Goal: Task Accomplishment & Management: Manage account settings

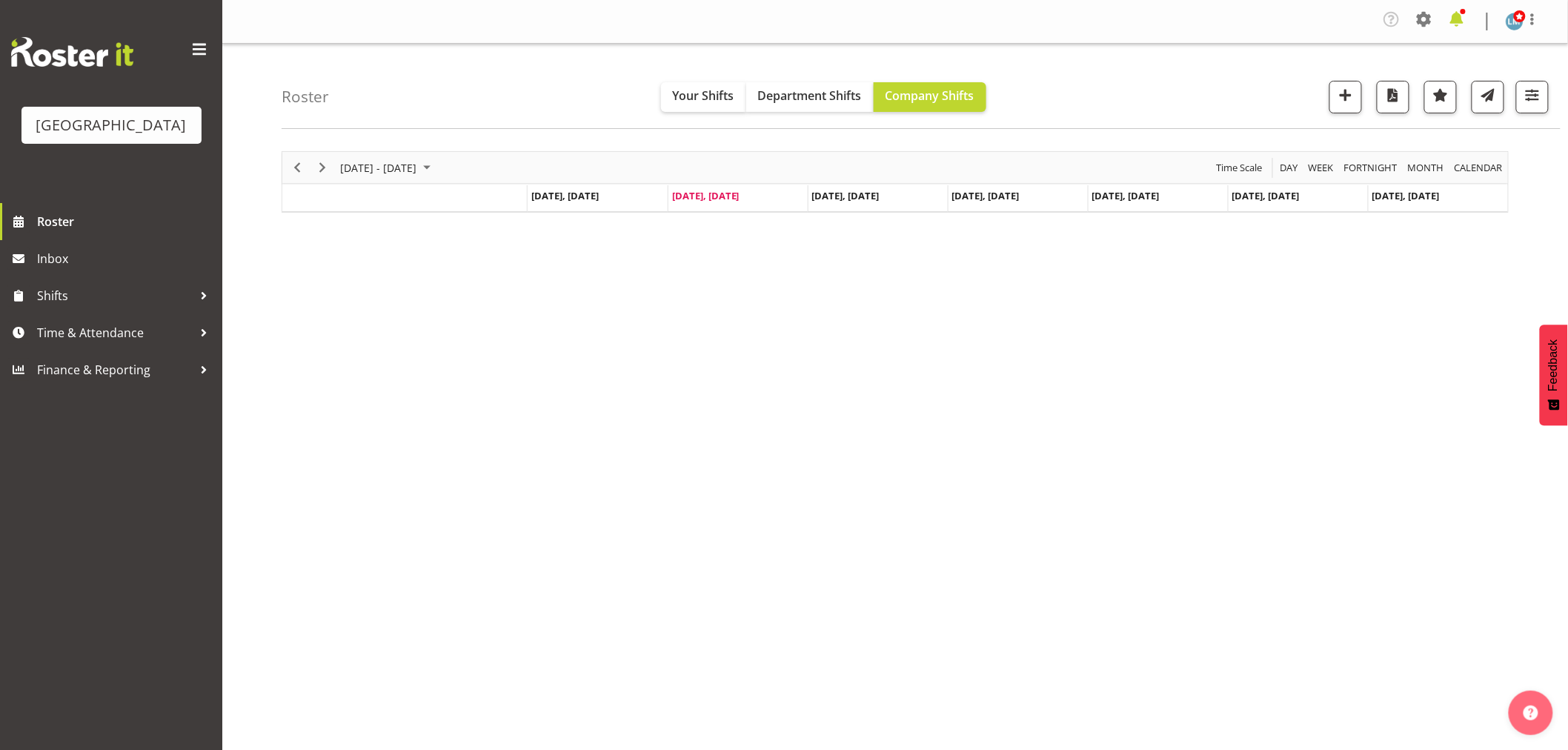
click at [1458, 18] on span at bounding box center [1456, 19] width 23 height 23
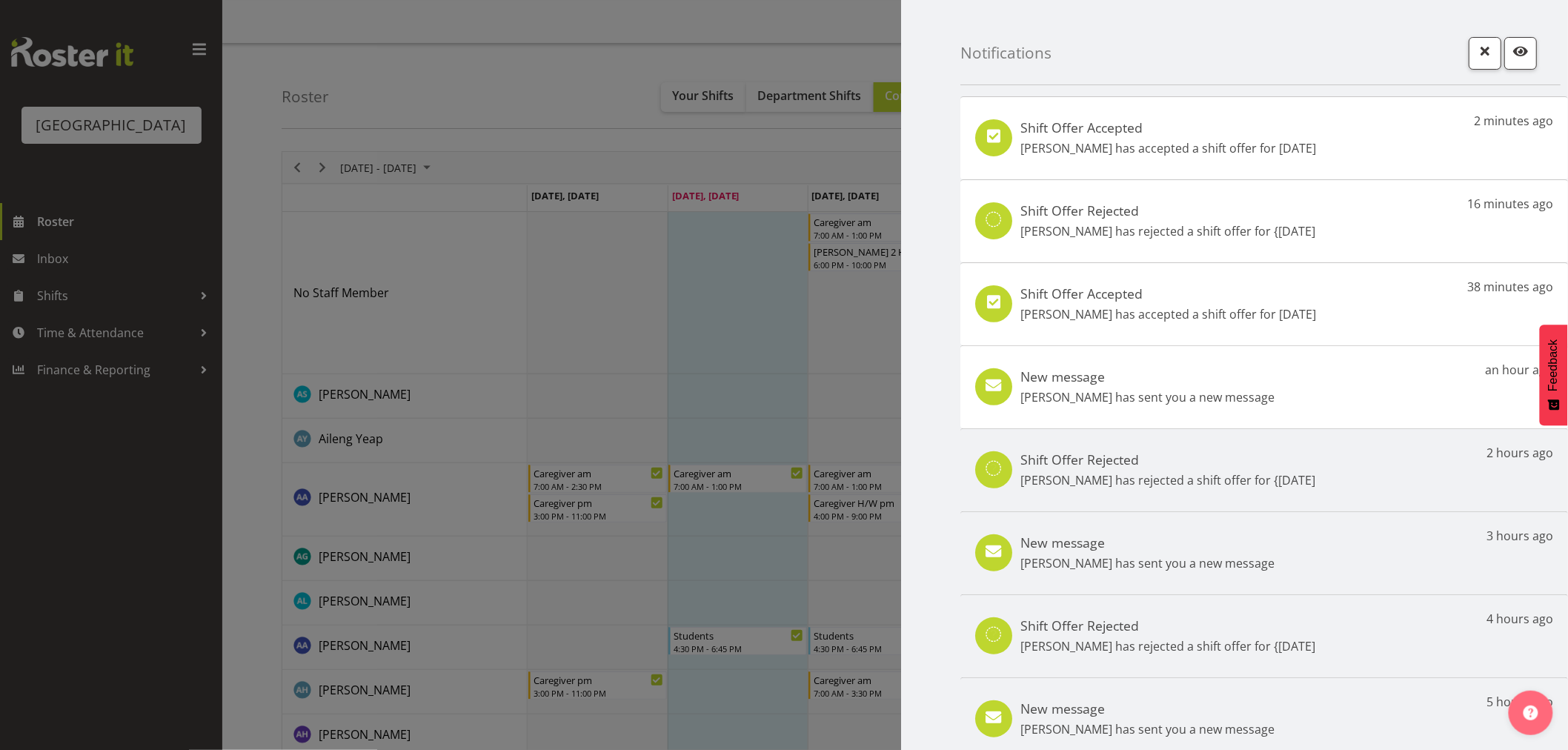
click at [1080, 402] on p "Jessica Ransfield has sent you a new message" at bounding box center [1147, 397] width 254 height 18
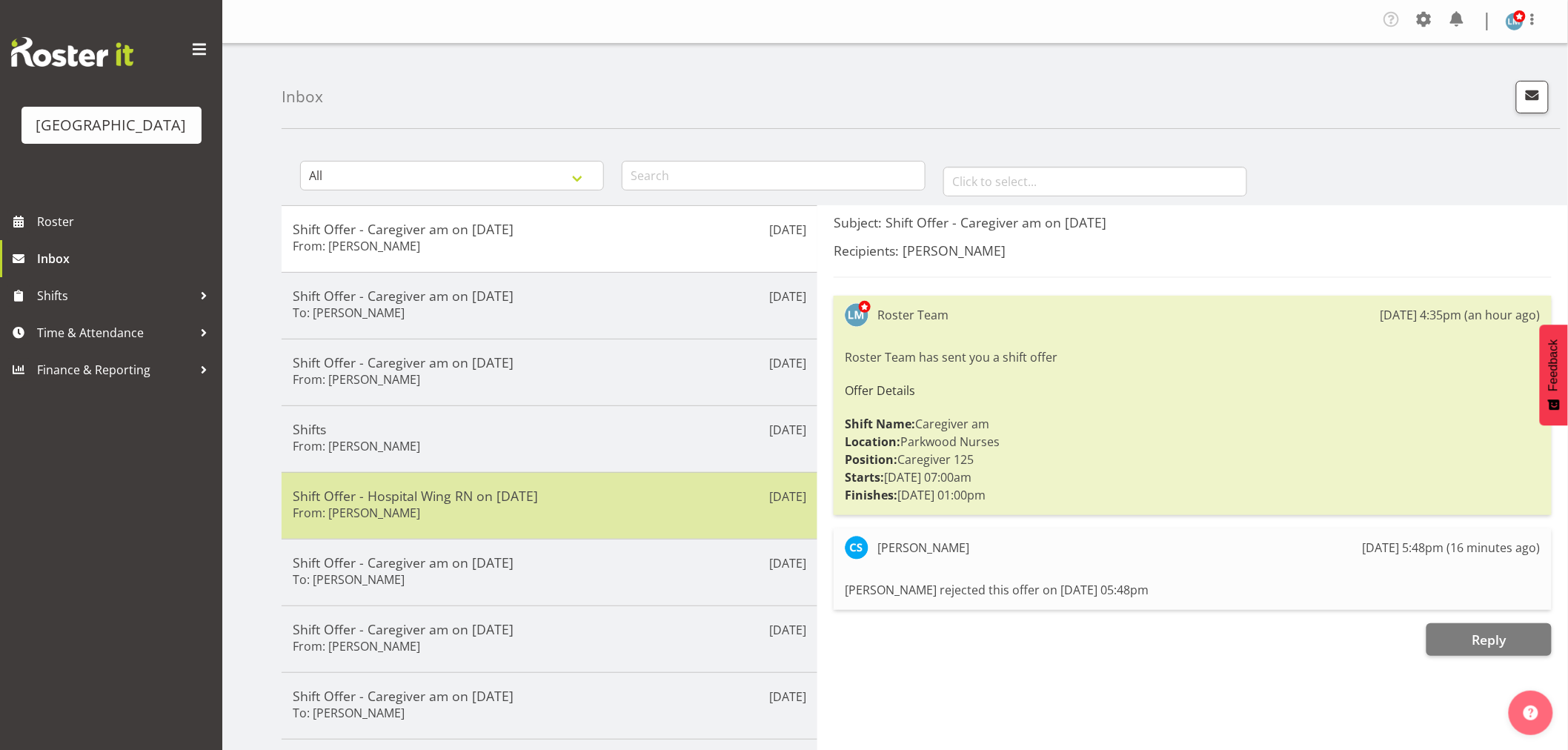
click at [471, 500] on h5 "Shift Offer - Hospital Wing RN on 11/09/25" at bounding box center [549, 496] width 514 height 16
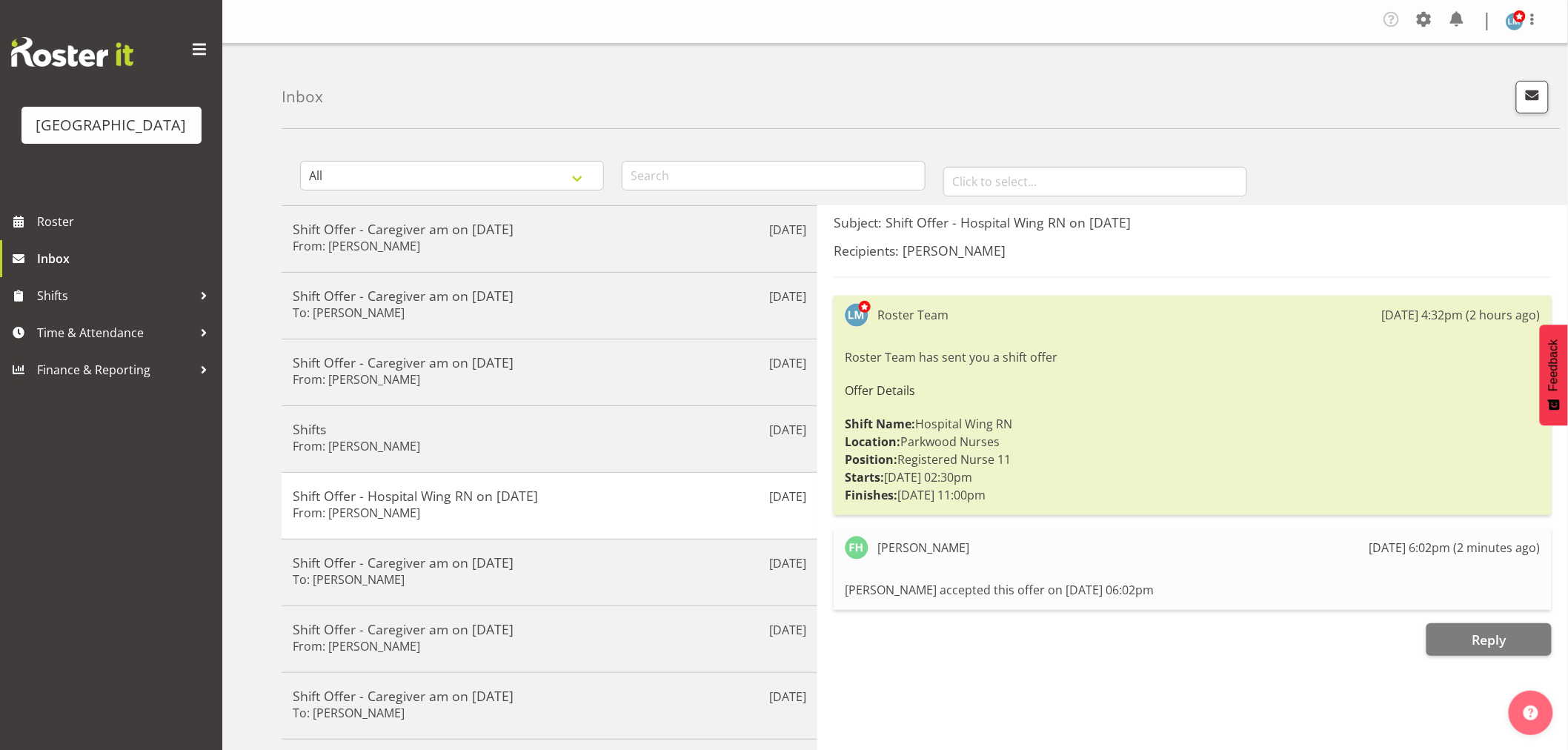
click at [66, 490] on div "Parkwood Retirement Village Roster Inbox Shifts Time & Attendance Finance & Rep…" at bounding box center [111, 375] width 222 height 750
click at [55, 233] on span "Roster" at bounding box center [125, 221] width 177 height 22
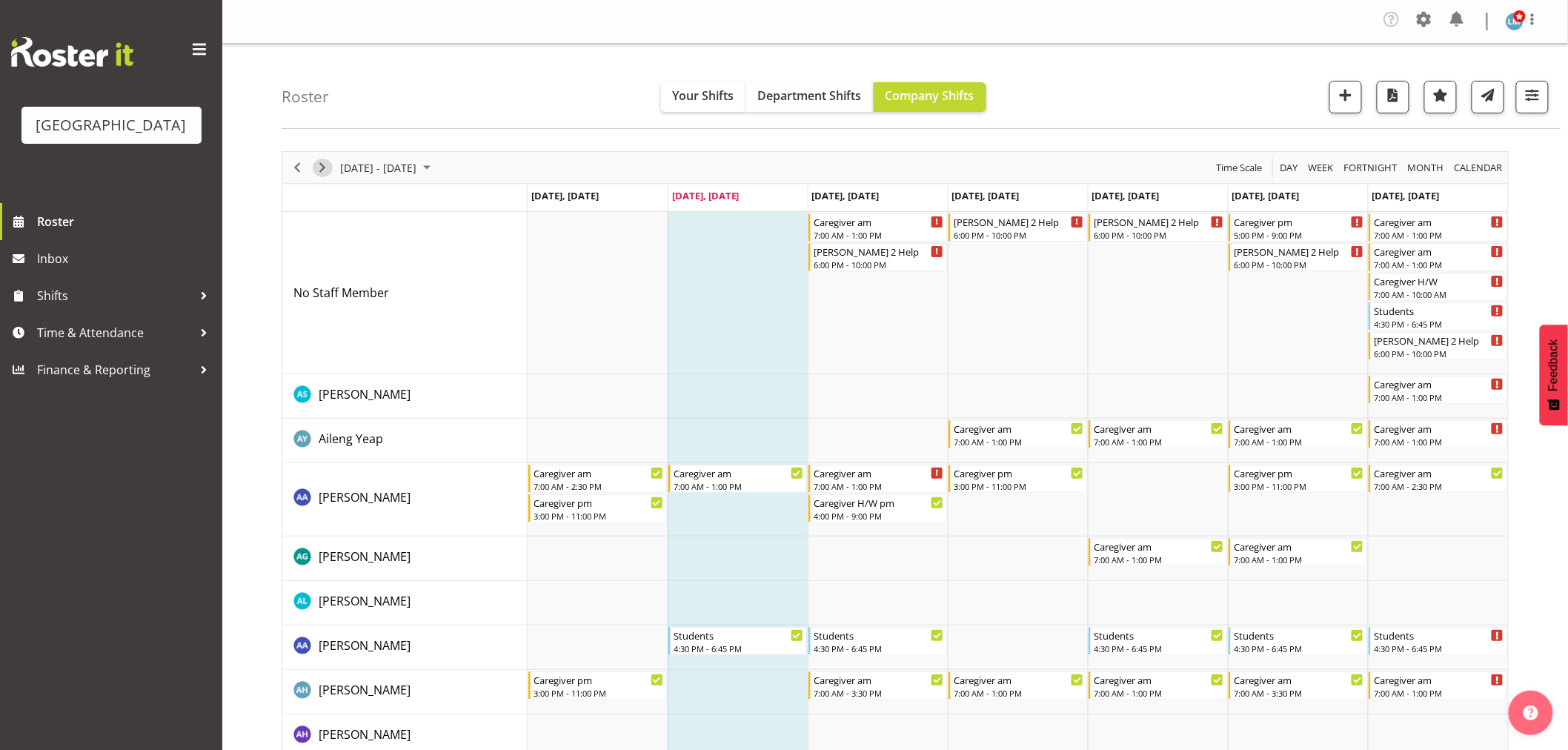
click at [313, 166] on span "Next" at bounding box center [322, 168] width 18 height 19
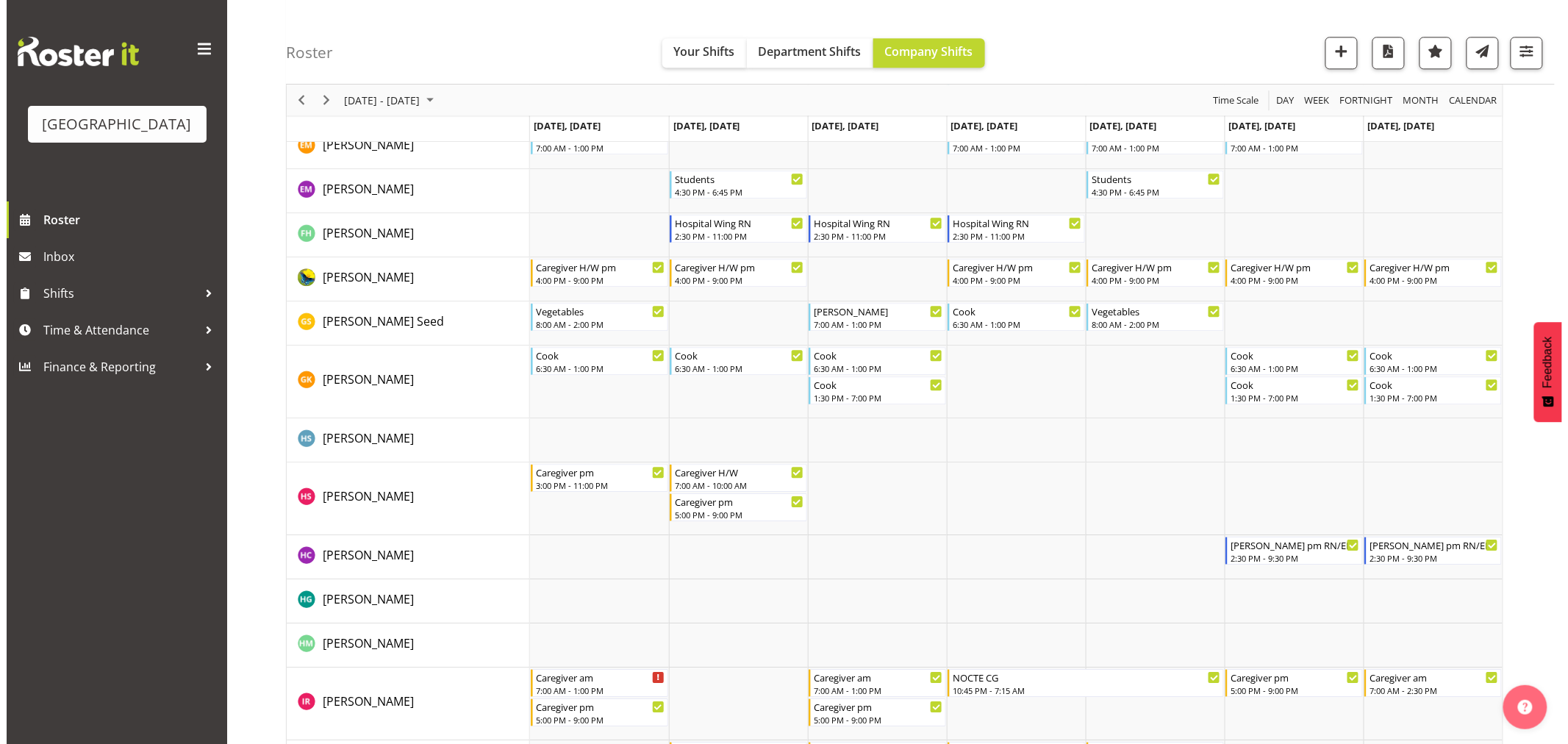
scroll to position [1471, 0]
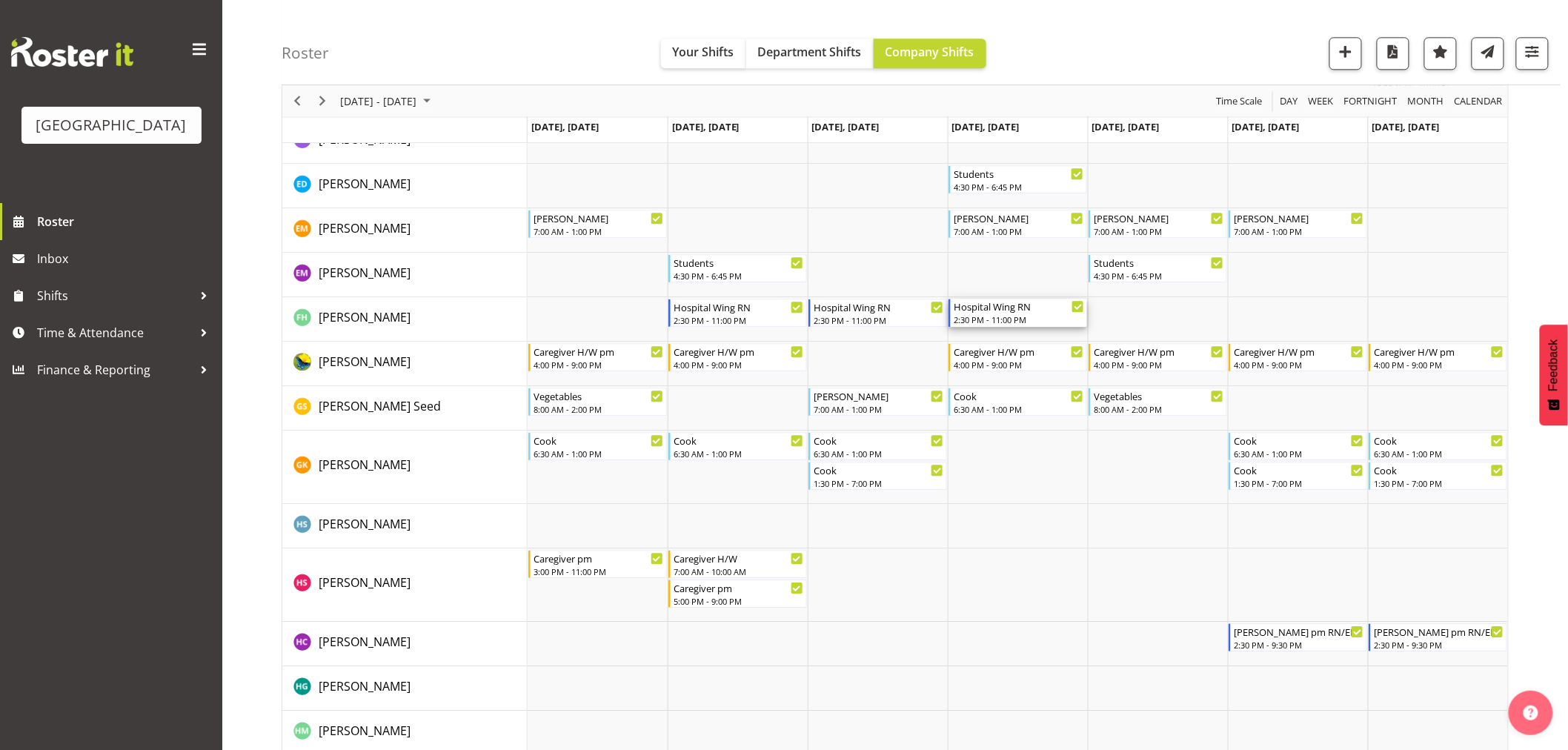
click at [972, 320] on div "2:30 PM - 11:00 PM" at bounding box center [1018, 319] width 131 height 12
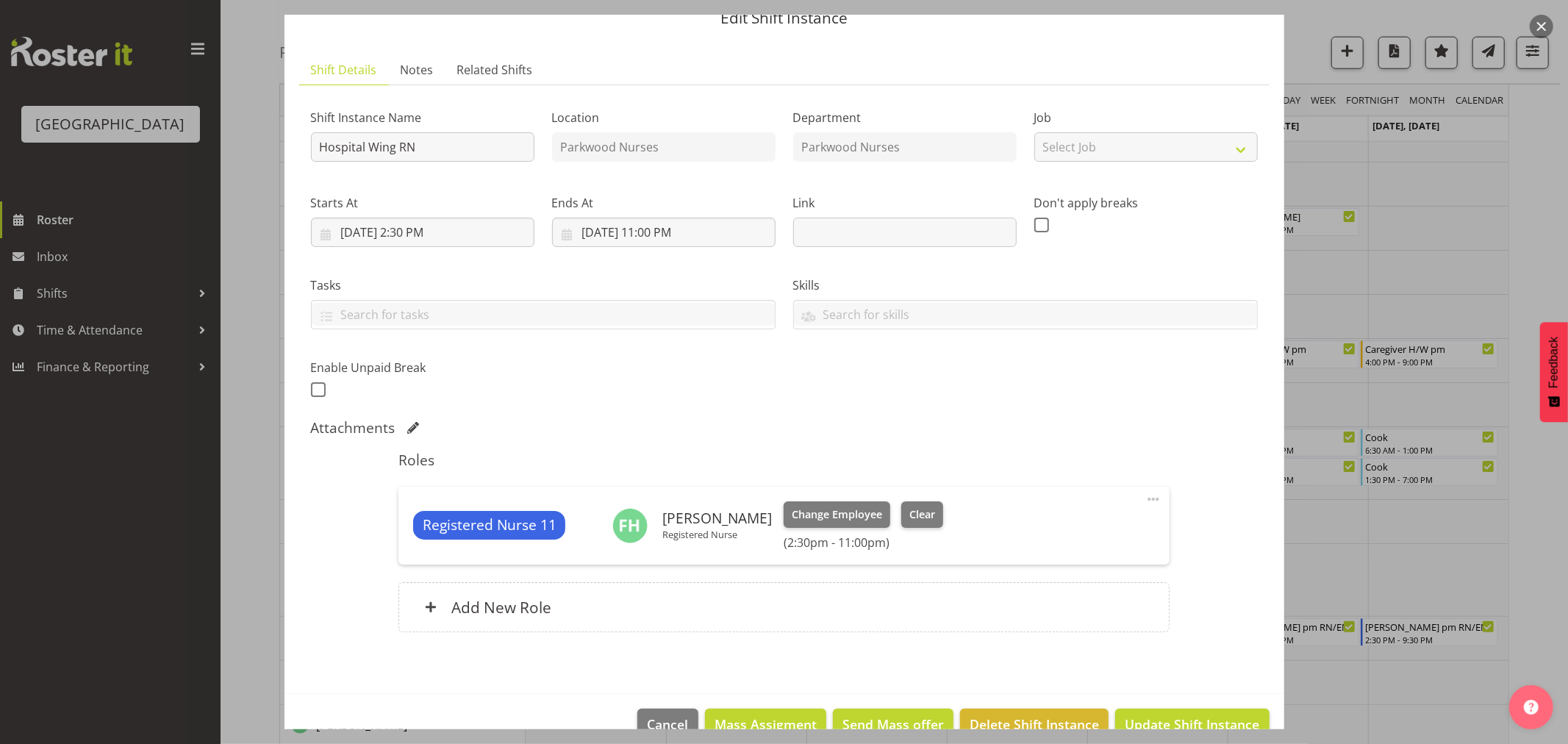
scroll to position [97, 0]
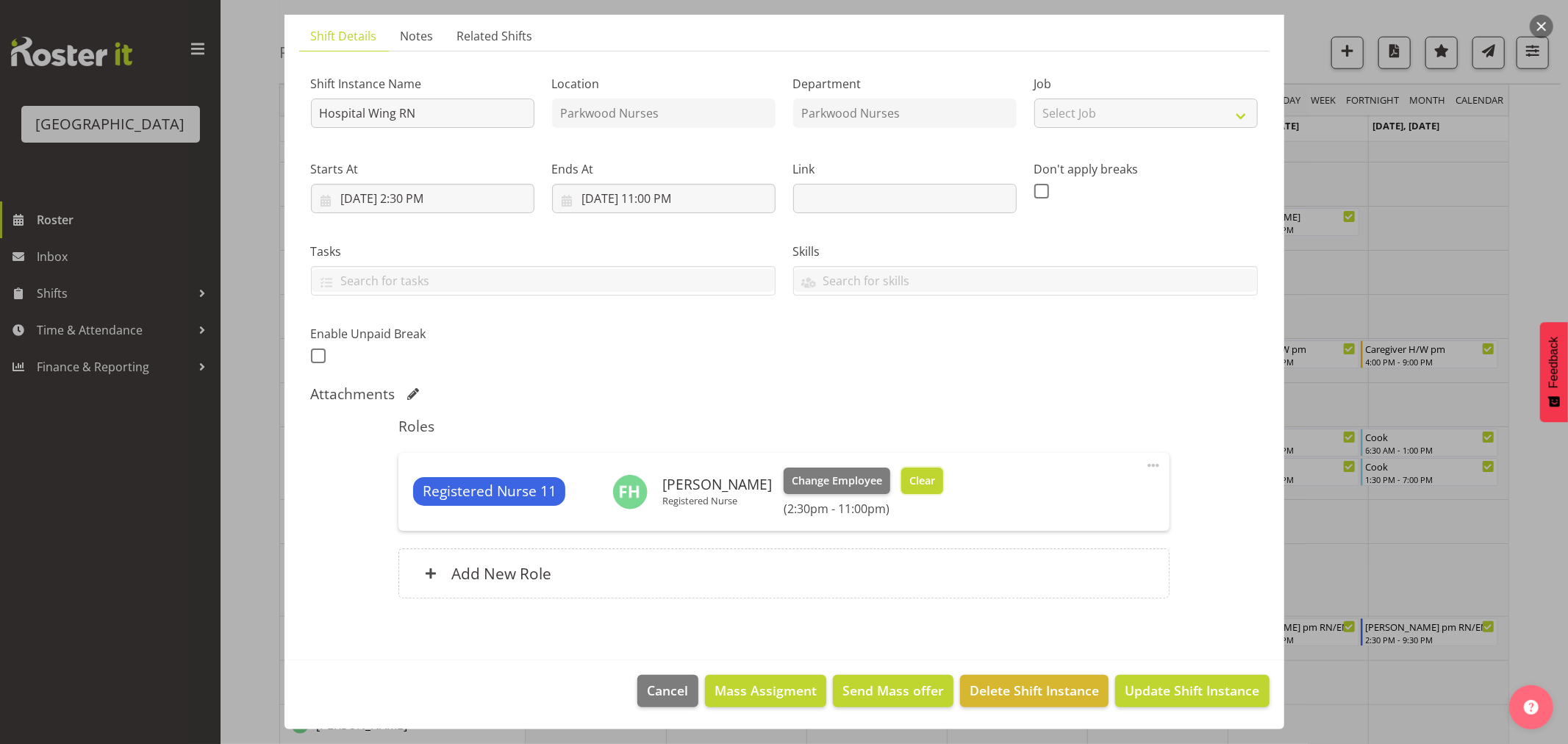
click at [910, 483] on span "Clear" at bounding box center [922, 481] width 26 height 16
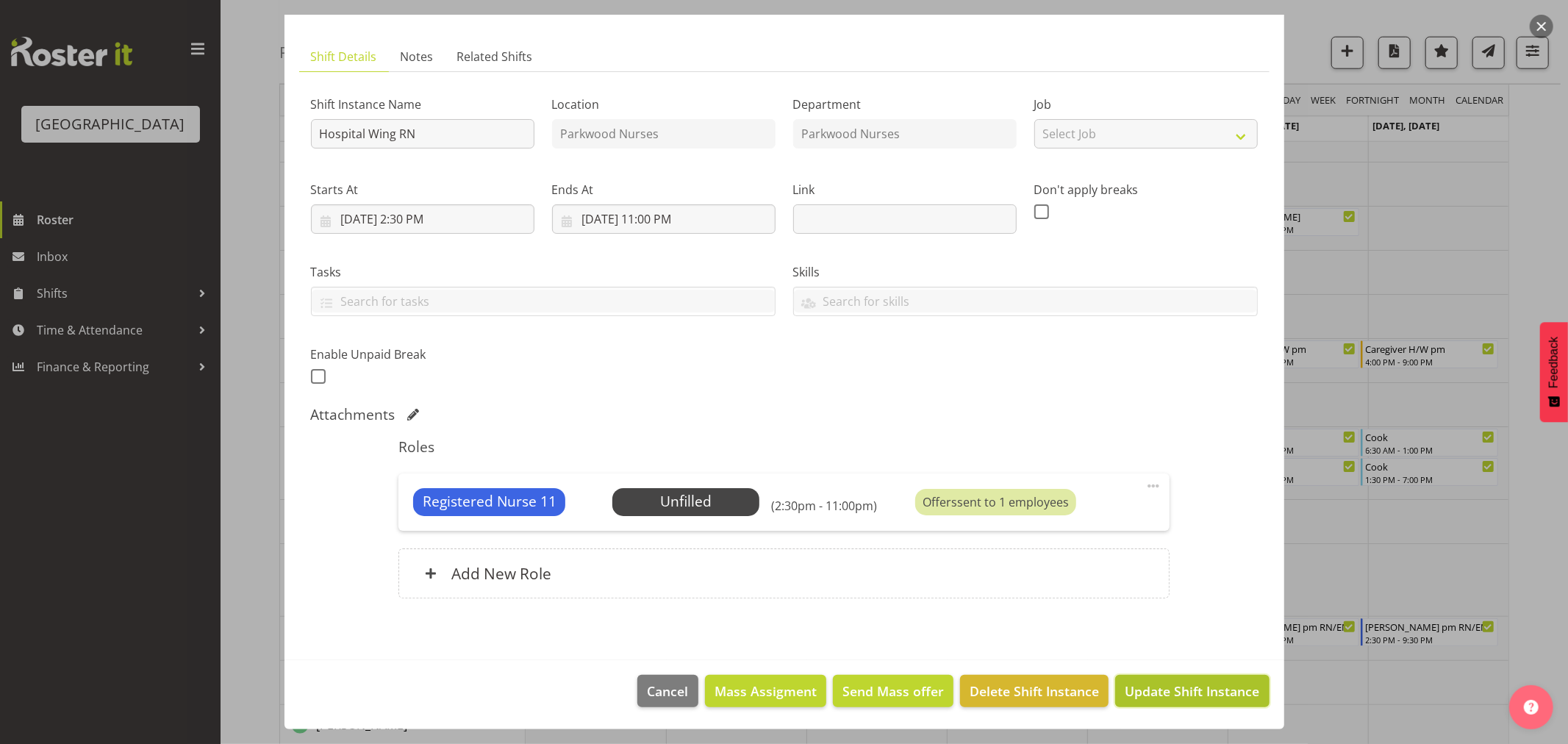
click at [1179, 696] on span "Update Shift Instance" at bounding box center [1191, 691] width 134 height 19
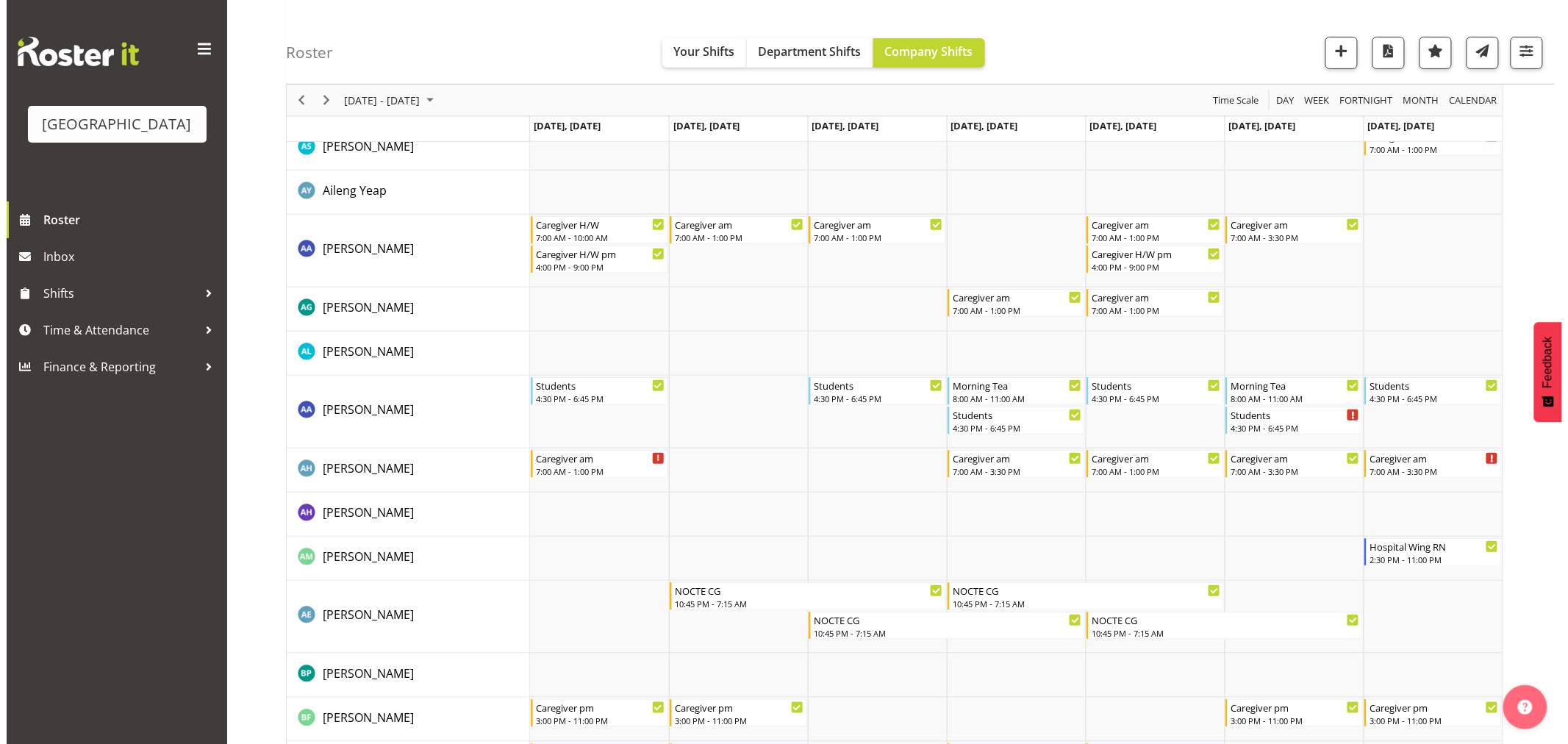
scroll to position [0, 0]
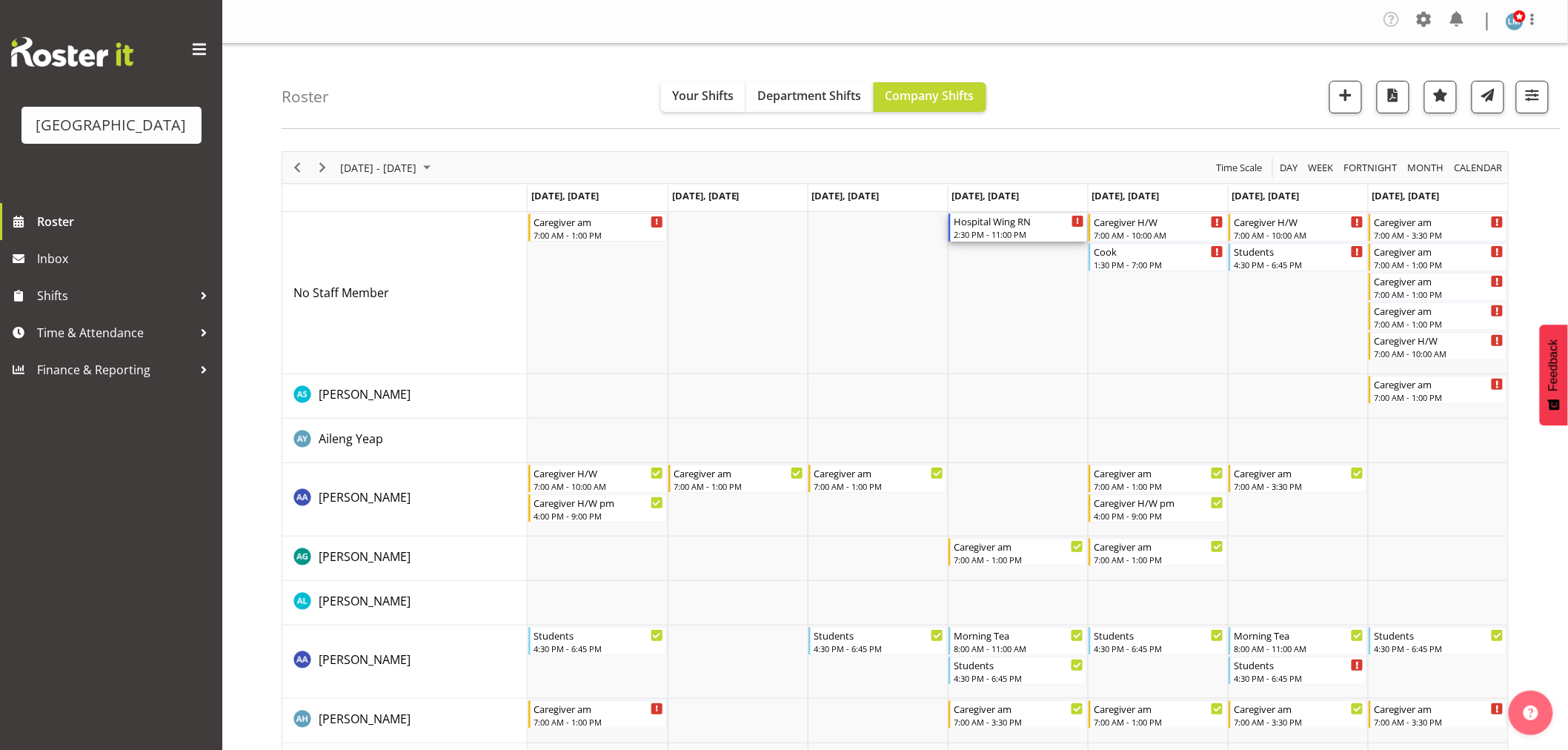
click at [1027, 226] on div "Hospital Wing RN" at bounding box center [1018, 221] width 131 height 15
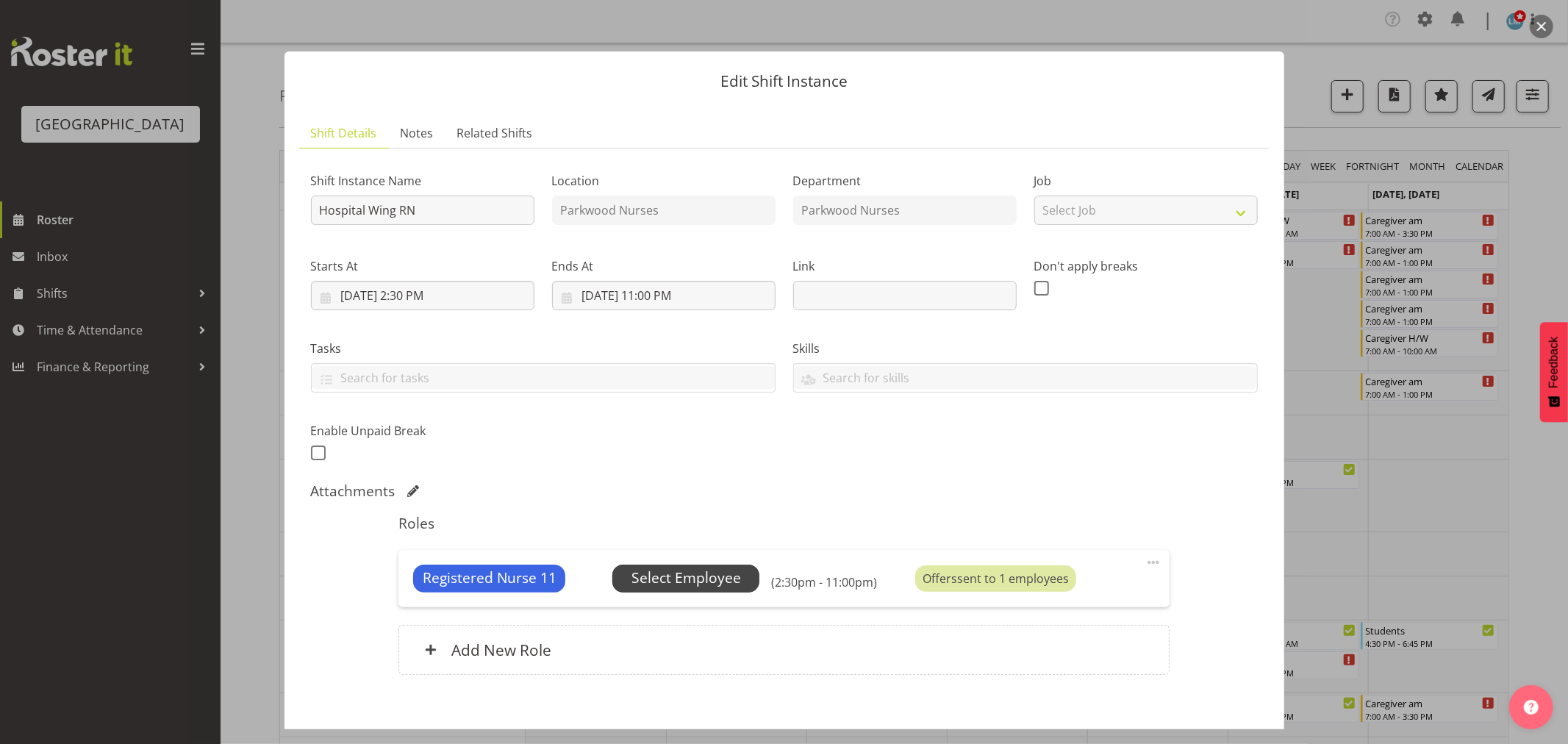
click at [710, 575] on span "Select Employee" at bounding box center [686, 578] width 109 height 21
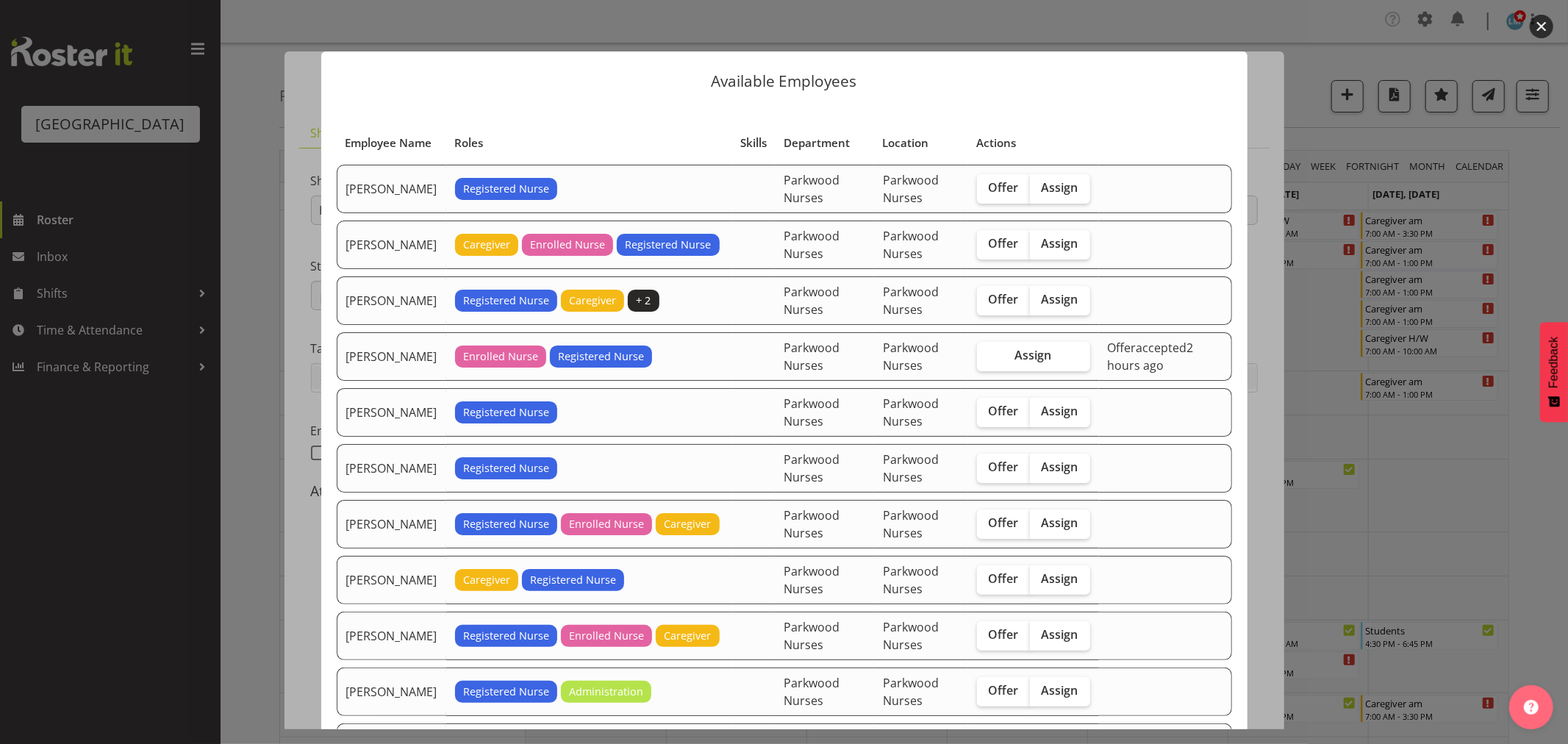
scroll to position [163, 0]
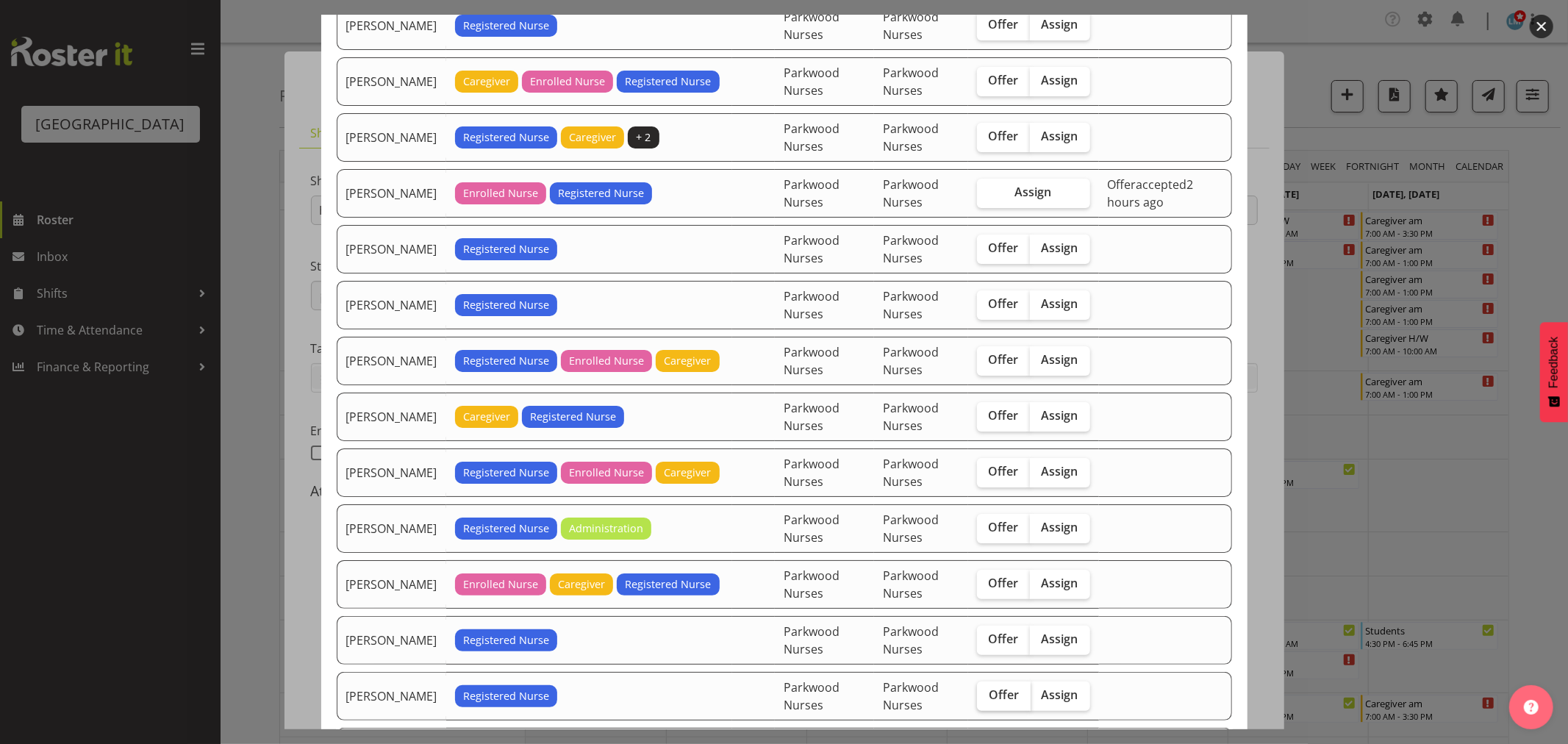
click at [991, 689] on span "Offer" at bounding box center [1003, 694] width 30 height 15
click at [986, 690] on input "Offer" at bounding box center [982, 695] width 9 height 9
checkbox input "true"
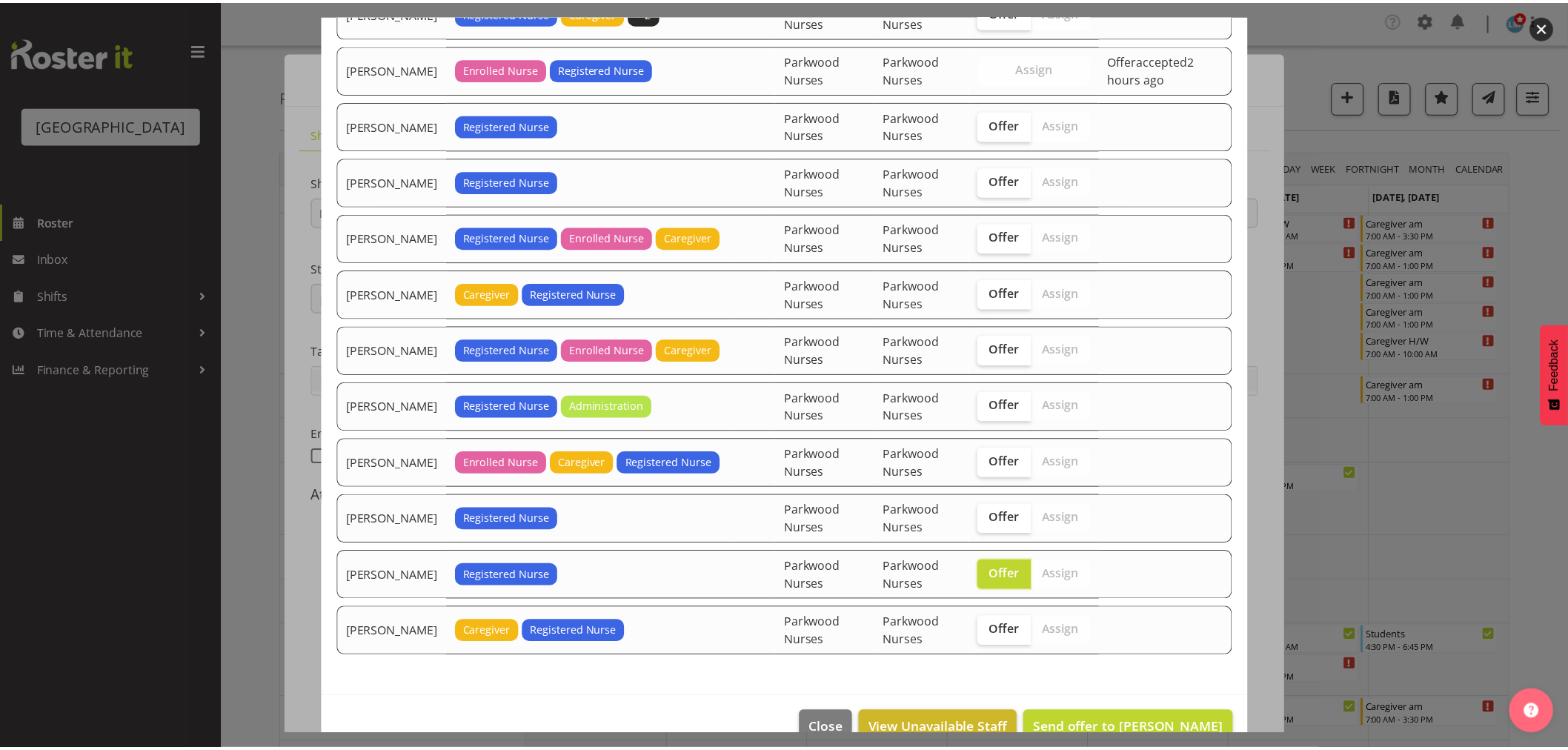
scroll to position [324, 0]
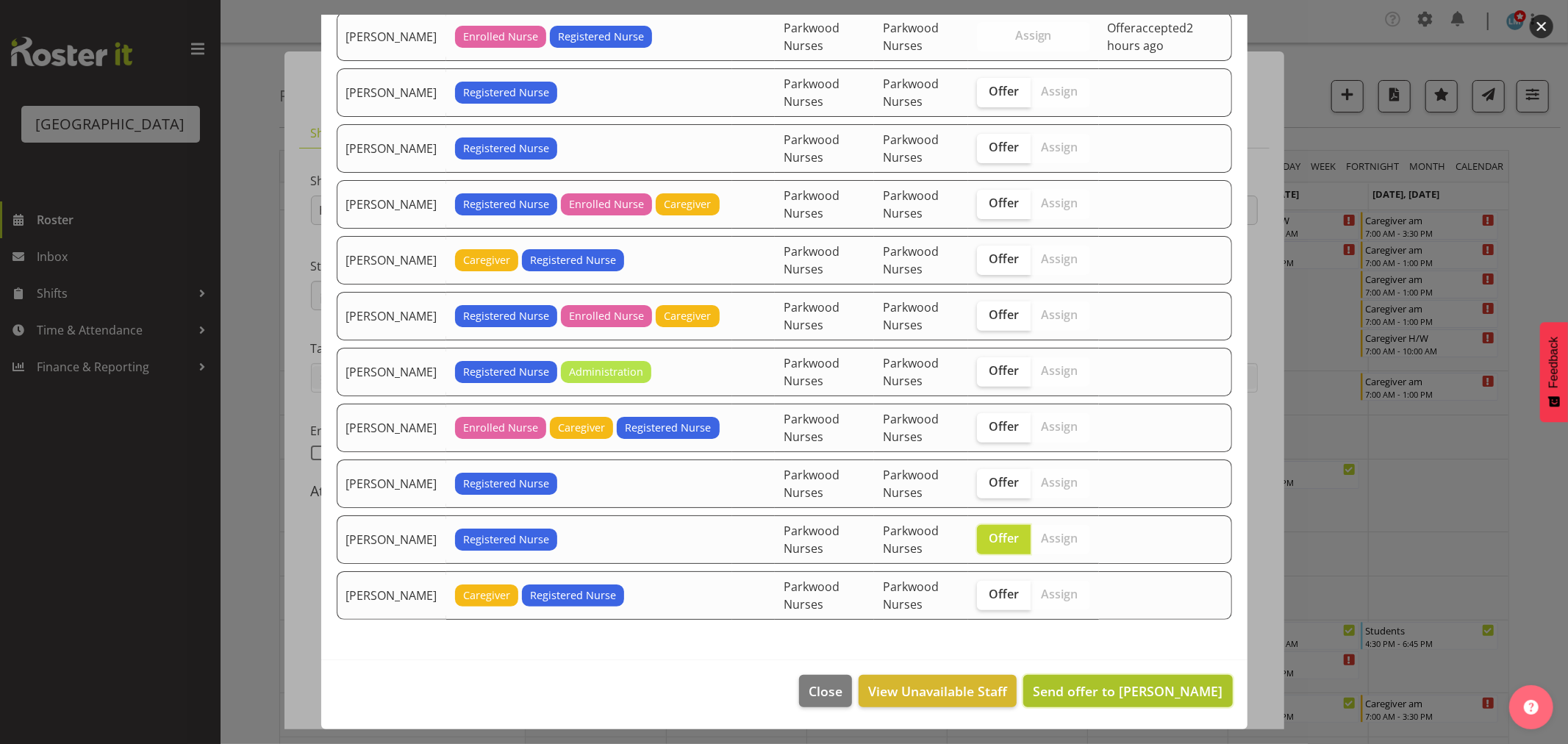
click at [1135, 694] on span "Send offer to Miriam Jones" at bounding box center [1128, 691] width 190 height 18
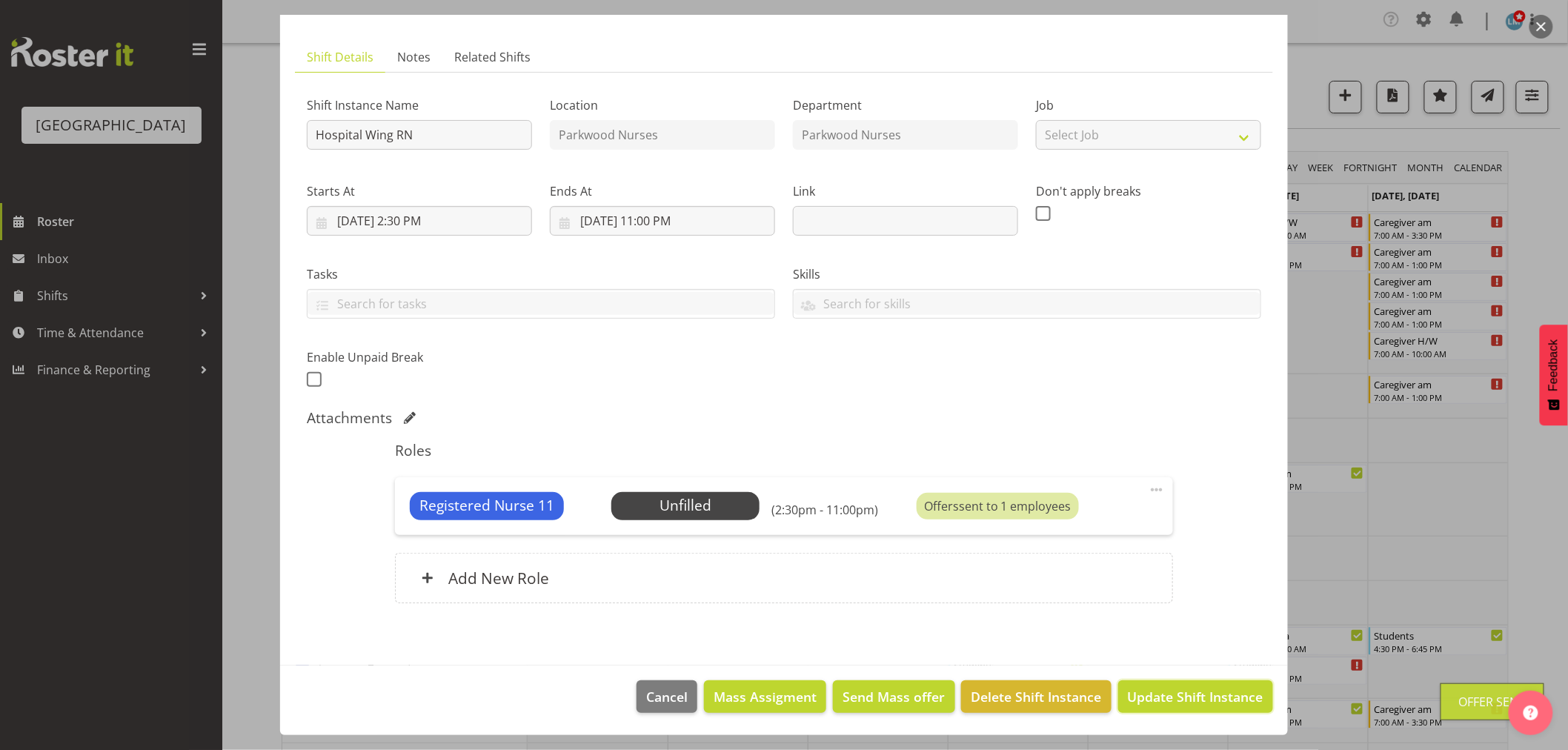
click at [1144, 699] on span "Update Shift Instance" at bounding box center [1195, 697] width 135 height 20
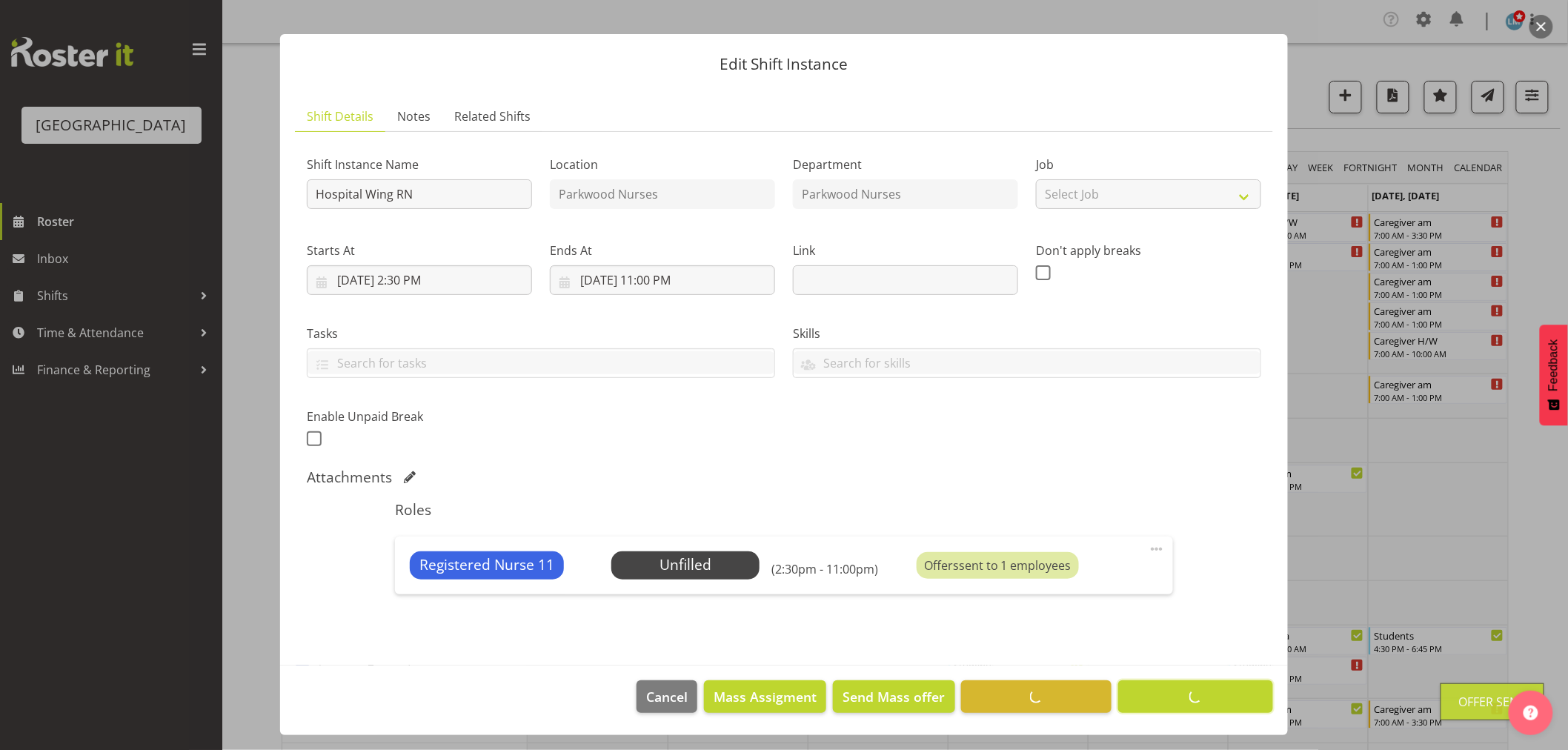
scroll to position [18, 0]
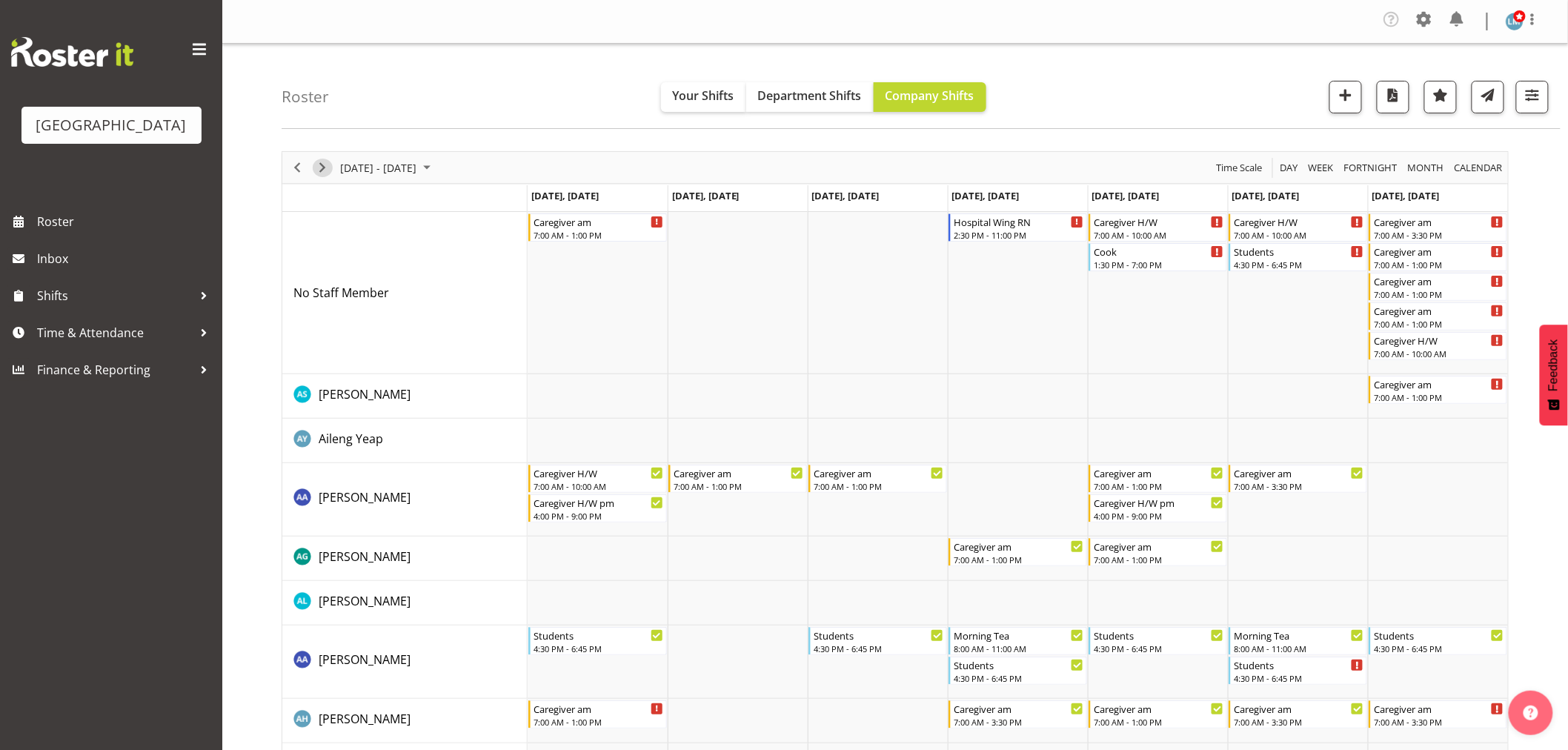
click at [315, 173] on span "Next" at bounding box center [322, 168] width 18 height 19
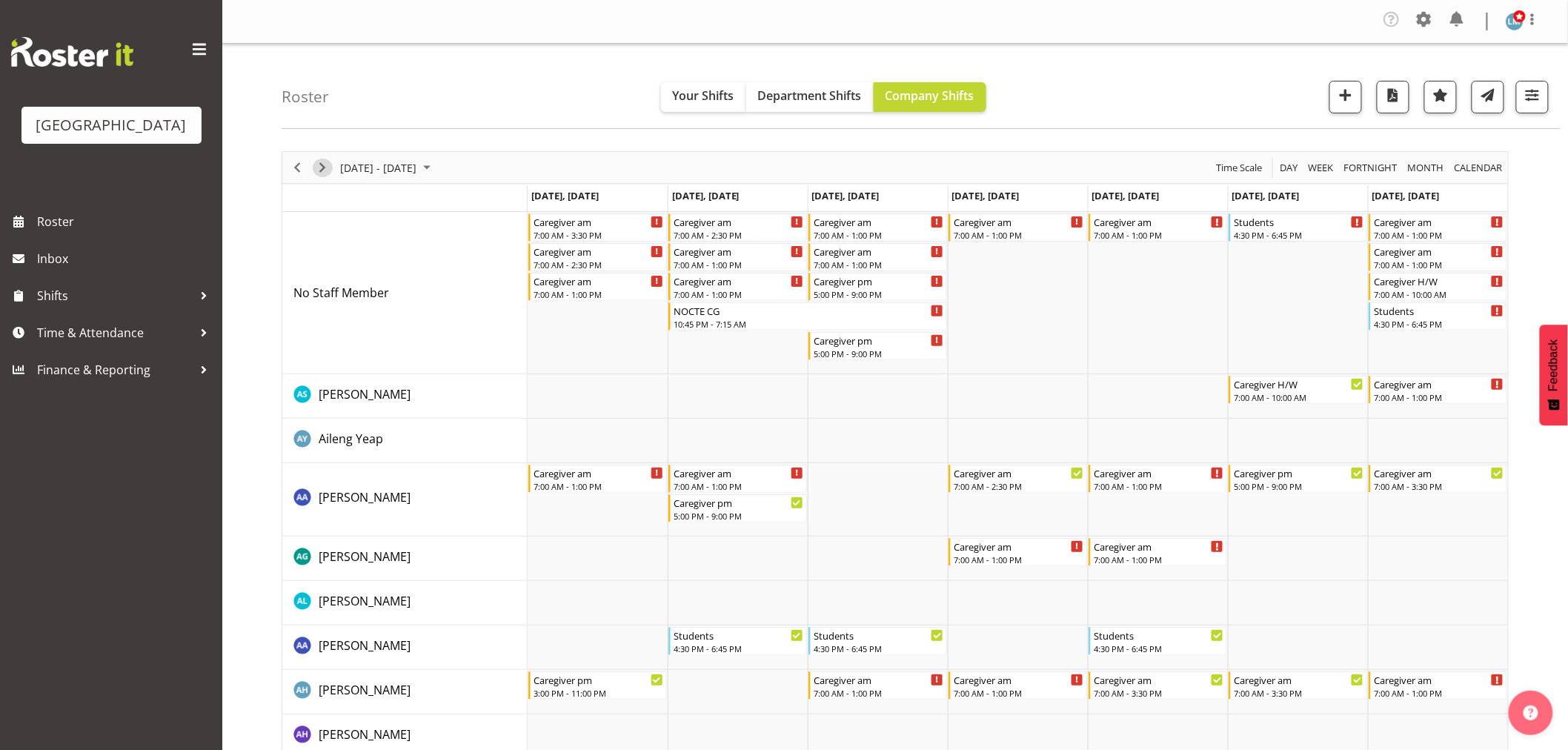
click at [327, 165] on span "Next" at bounding box center [322, 168] width 18 height 19
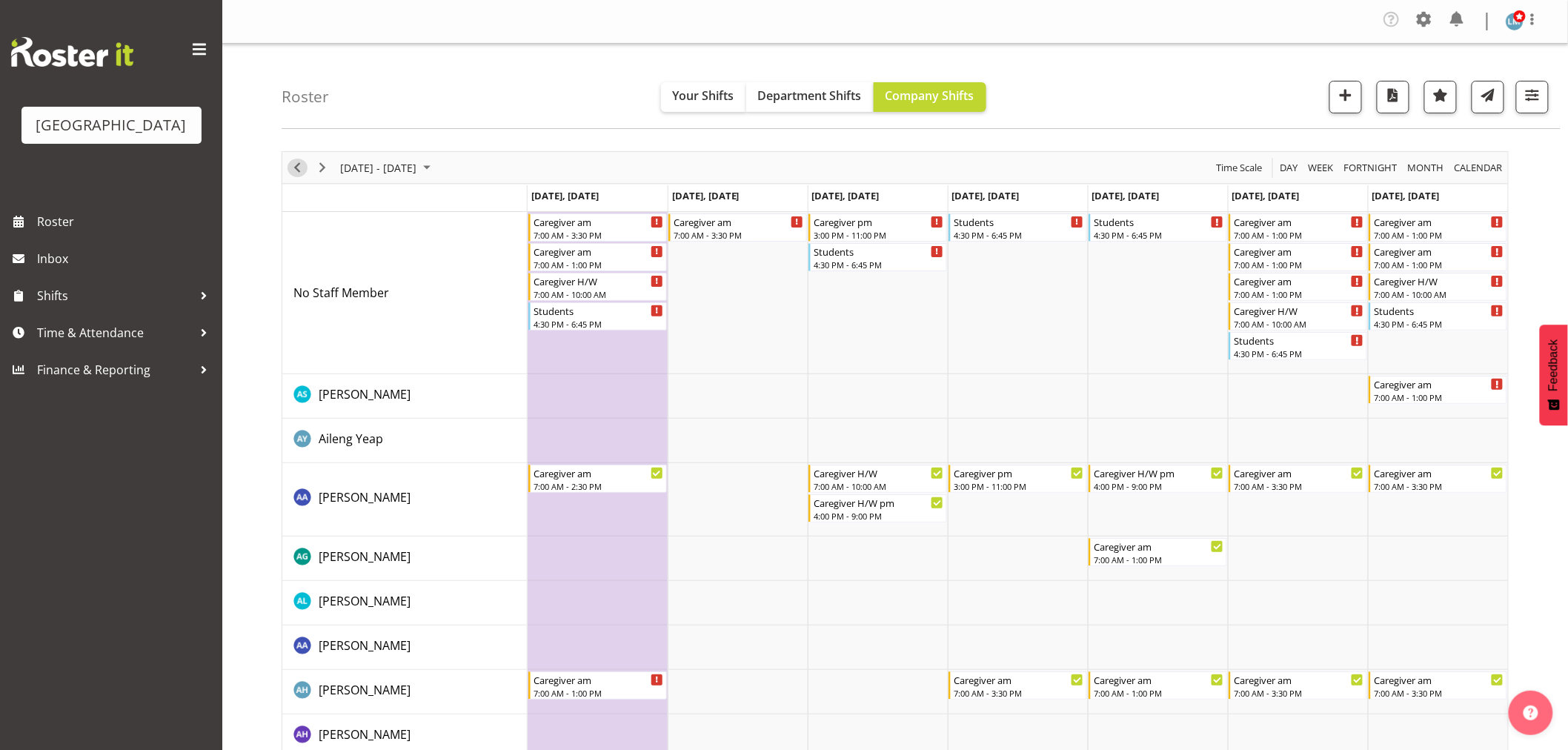
click at [293, 168] on span "Previous" at bounding box center [297, 168] width 18 height 19
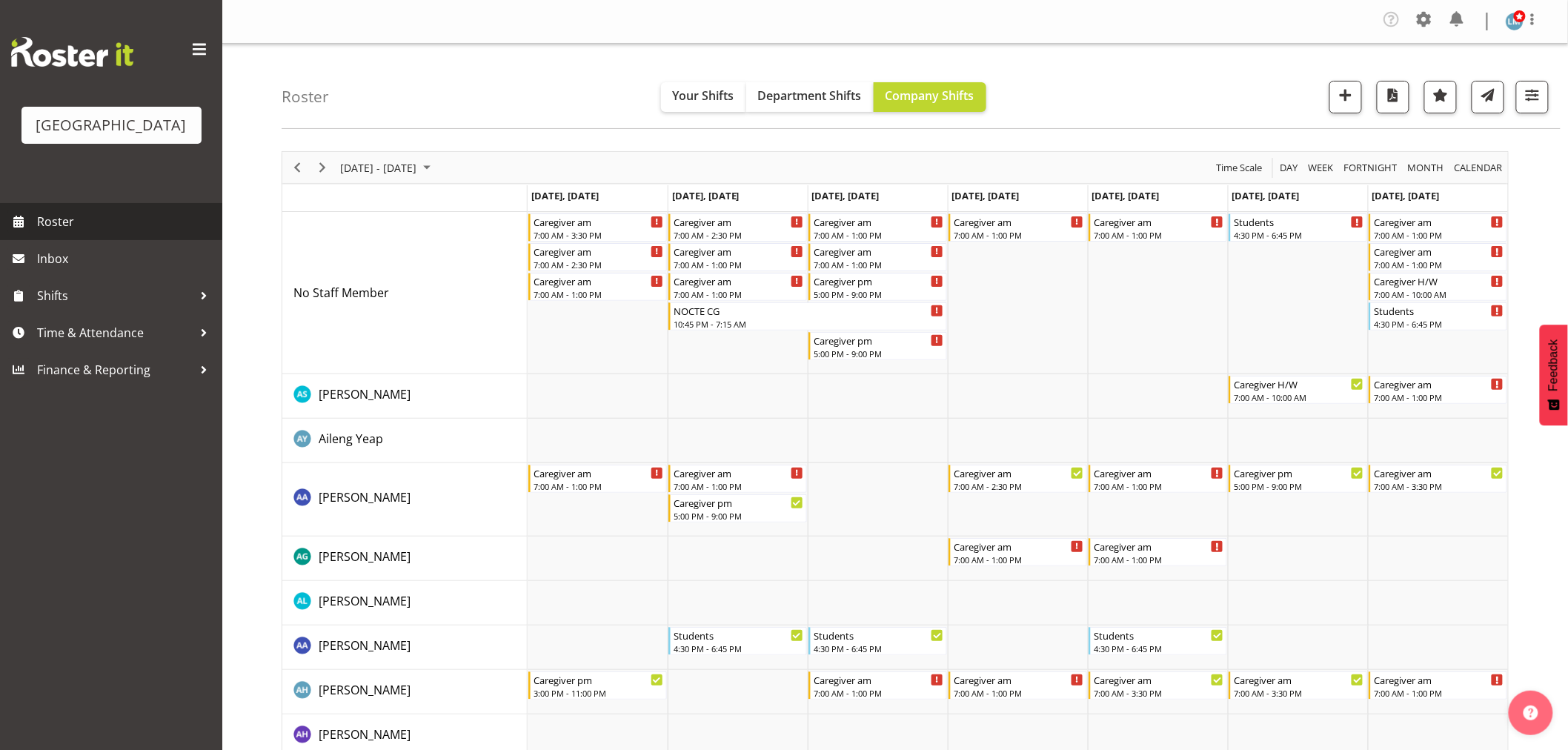
click at [27, 233] on span at bounding box center [18, 221] width 22 height 22
